Goal: Task Accomplishment & Management: Check status

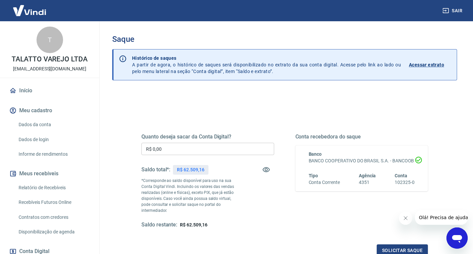
click at [191, 169] on p "R$ 62.509,16" at bounding box center [190, 169] width 27 height 7
click at [191, 170] on p "R$ 62.509,16" at bounding box center [190, 169] width 27 height 7
copy p "62.509,16"
click at [192, 169] on p "R$ 62.509,16" at bounding box center [190, 169] width 27 height 7
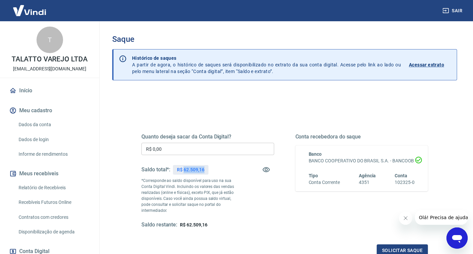
click at [192, 169] on p "R$ 62.509,16" at bounding box center [190, 169] width 27 height 7
drag, startPoint x: 185, startPoint y: 169, endPoint x: 194, endPoint y: 169, distance: 9.3
click at [188, 169] on p "R$ 0,00" at bounding box center [185, 169] width 16 height 7
click at [196, 170] on div "R$ 0,00" at bounding box center [185, 170] width 24 height 10
click at [181, 169] on p "R$ 0,00" at bounding box center [185, 169] width 16 height 7
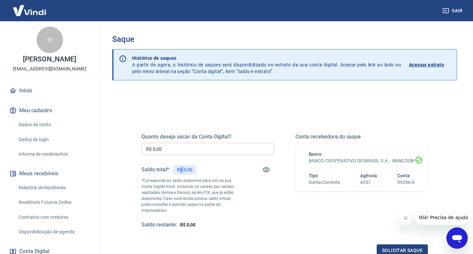
click at [181, 169] on p "R$ 0,00" at bounding box center [185, 169] width 16 height 7
click at [216, 180] on p "*Corresponde ao saldo disponível para uso na sua Conta Digital Vindi. Incluindo…" at bounding box center [190, 195] width 99 height 36
